Goal: Task Accomplishment & Management: Manage account settings

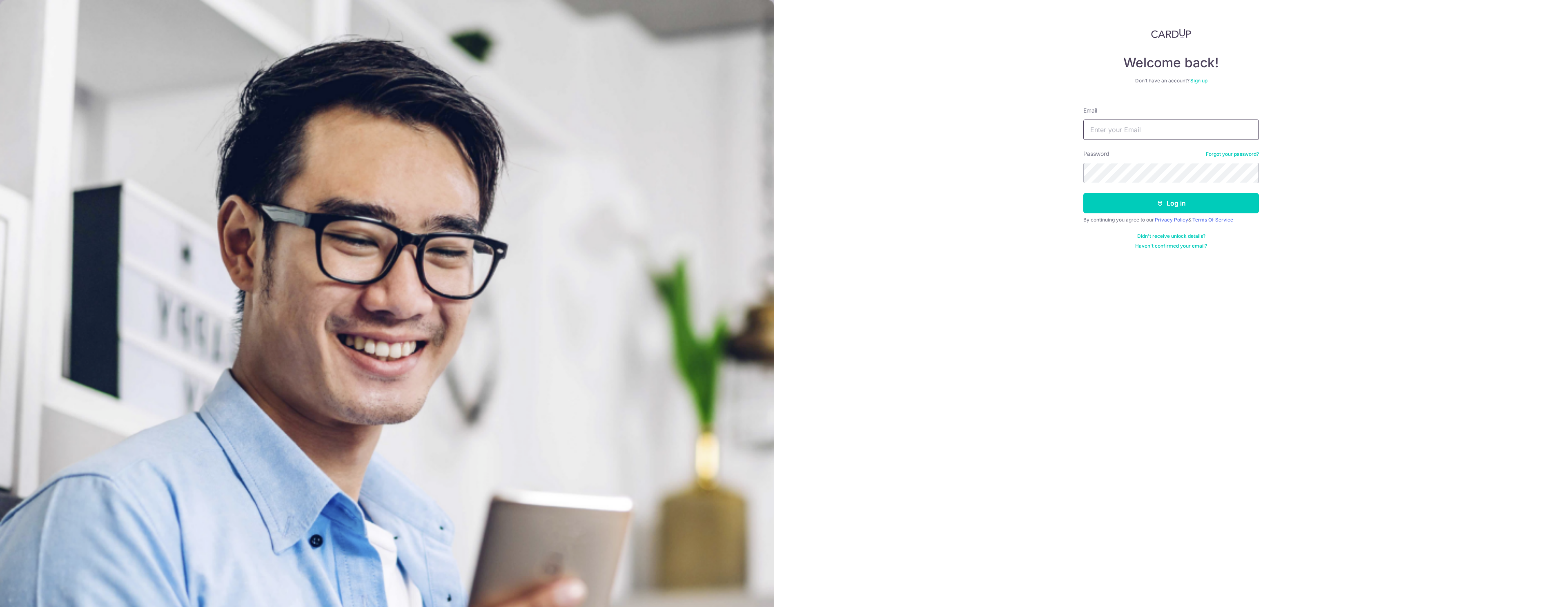
click at [1124, 125] on input "Email" at bounding box center [1171, 130] width 175 height 21
type input "xavier-lee@live.com"
click at [1083, 193] on button "Log in" at bounding box center [1171, 203] width 175 height 21
